Goal: Task Accomplishment & Management: Use online tool/utility

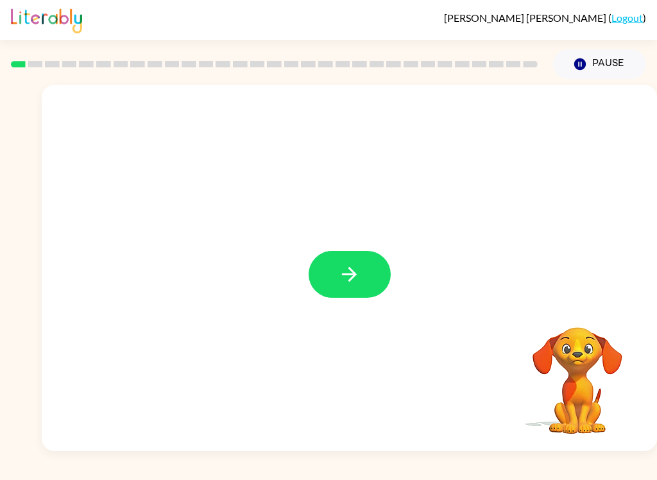
click at [375, 296] on button "button" at bounding box center [349, 274] width 82 height 47
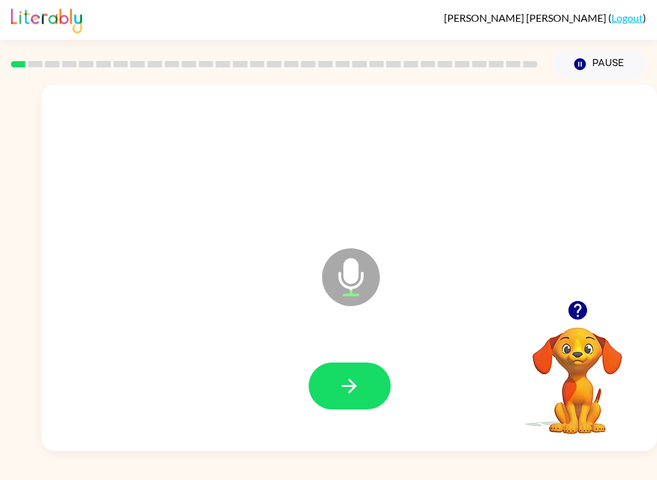
click at [368, 375] on button "button" at bounding box center [349, 385] width 82 height 47
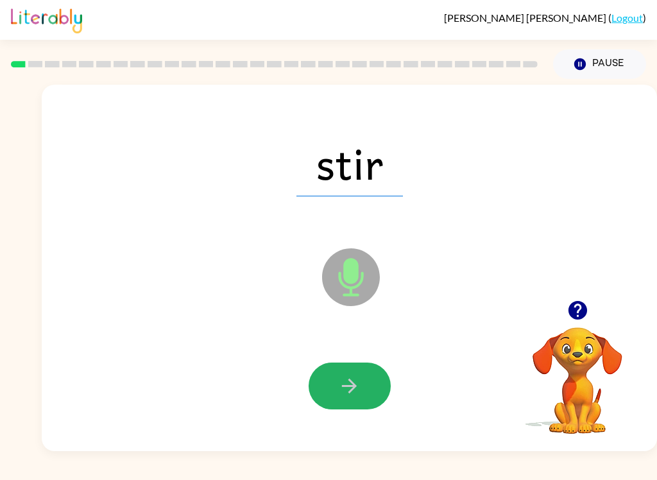
click at [367, 387] on button "button" at bounding box center [349, 385] width 82 height 47
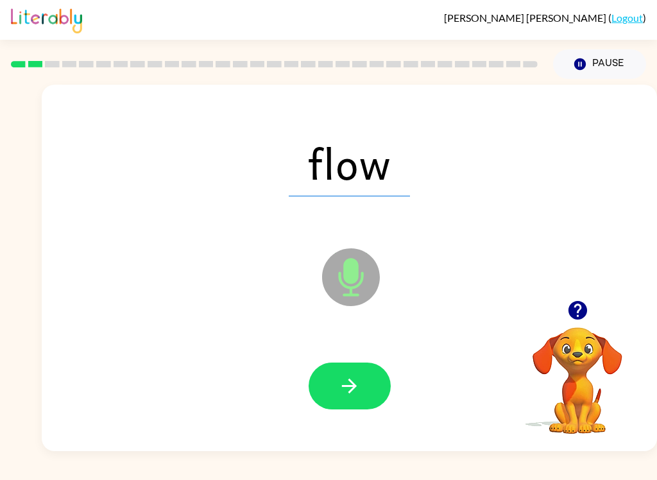
click at [358, 400] on button "button" at bounding box center [349, 385] width 82 height 47
click at [339, 389] on icon "button" at bounding box center [349, 386] width 22 height 22
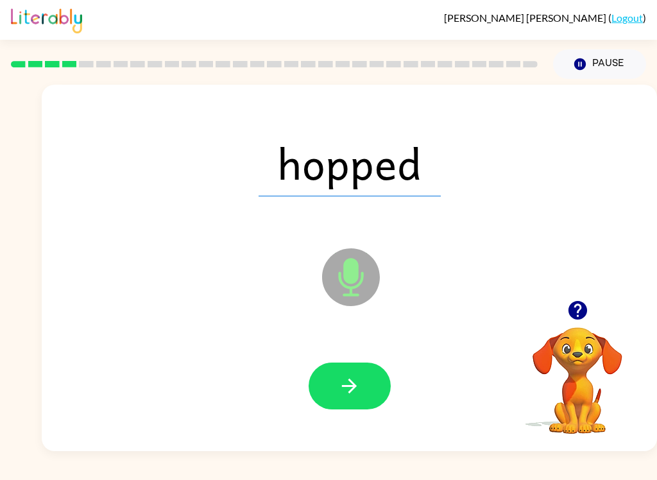
click at [360, 392] on button "button" at bounding box center [349, 385] width 82 height 47
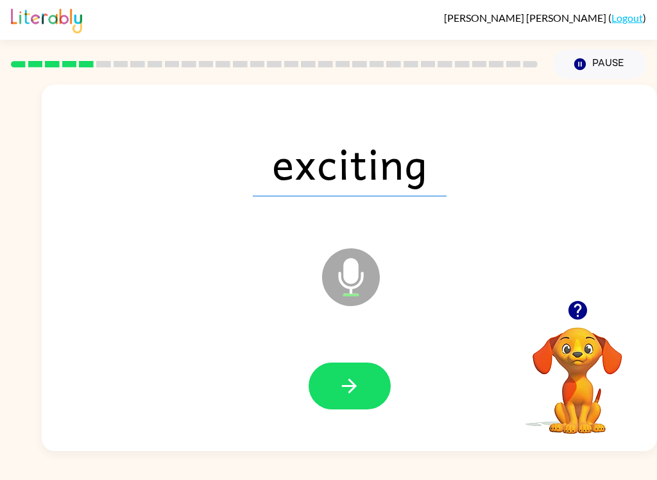
click at [364, 391] on button "button" at bounding box center [349, 385] width 82 height 47
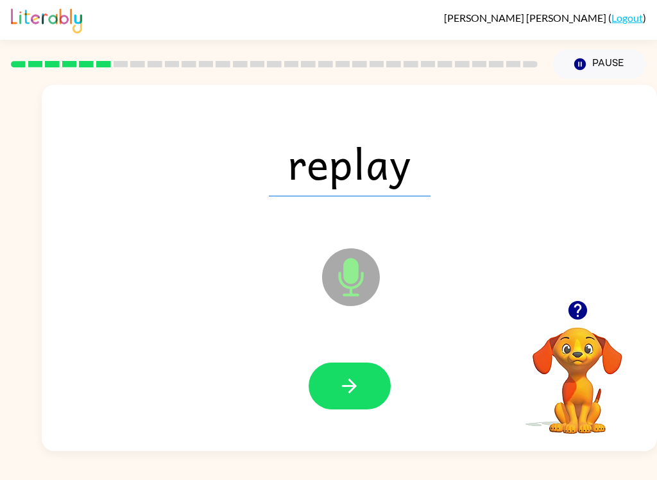
click at [361, 392] on button "button" at bounding box center [349, 385] width 82 height 47
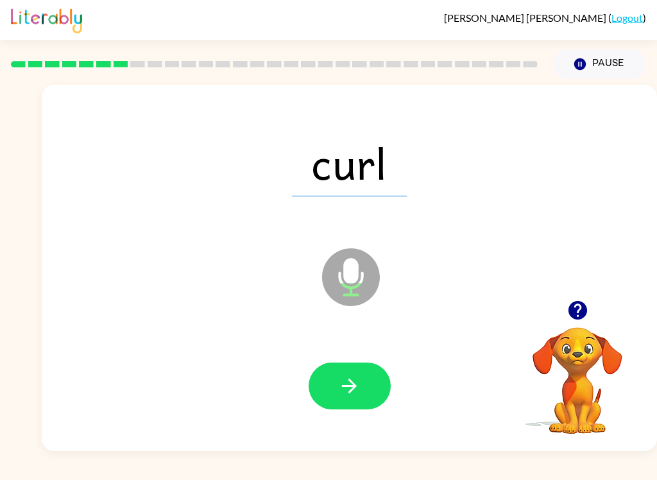
click at [372, 381] on button "button" at bounding box center [349, 385] width 82 height 47
click at [357, 393] on icon "button" at bounding box center [349, 386] width 22 height 22
click at [363, 400] on button "button" at bounding box center [349, 385] width 82 height 47
click at [373, 389] on button "button" at bounding box center [349, 385] width 82 height 47
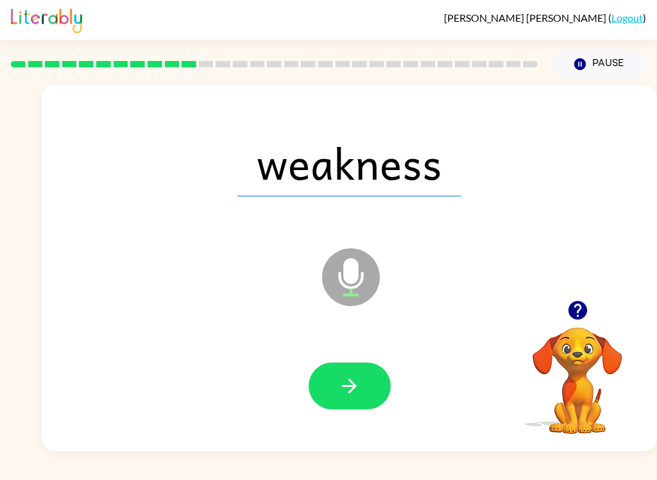
click at [354, 389] on icon "button" at bounding box center [349, 386] width 22 height 22
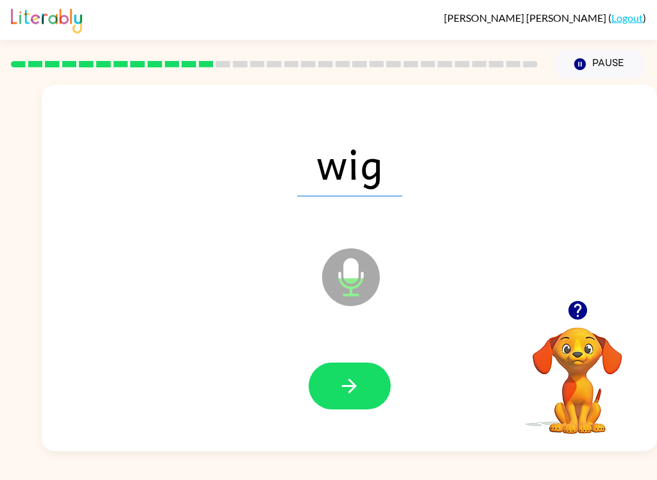
click at [616, 68] on button "Pause Pause" at bounding box center [599, 63] width 93 height 29
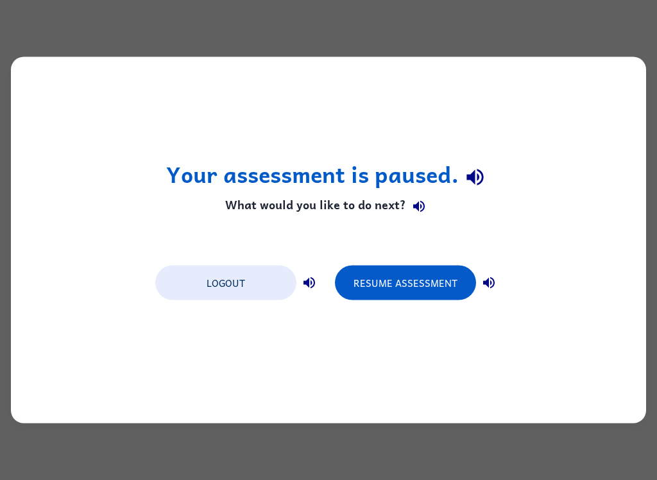
click at [255, 273] on button "Logout" at bounding box center [225, 282] width 141 height 35
